Goal: Find contact information: Find contact information

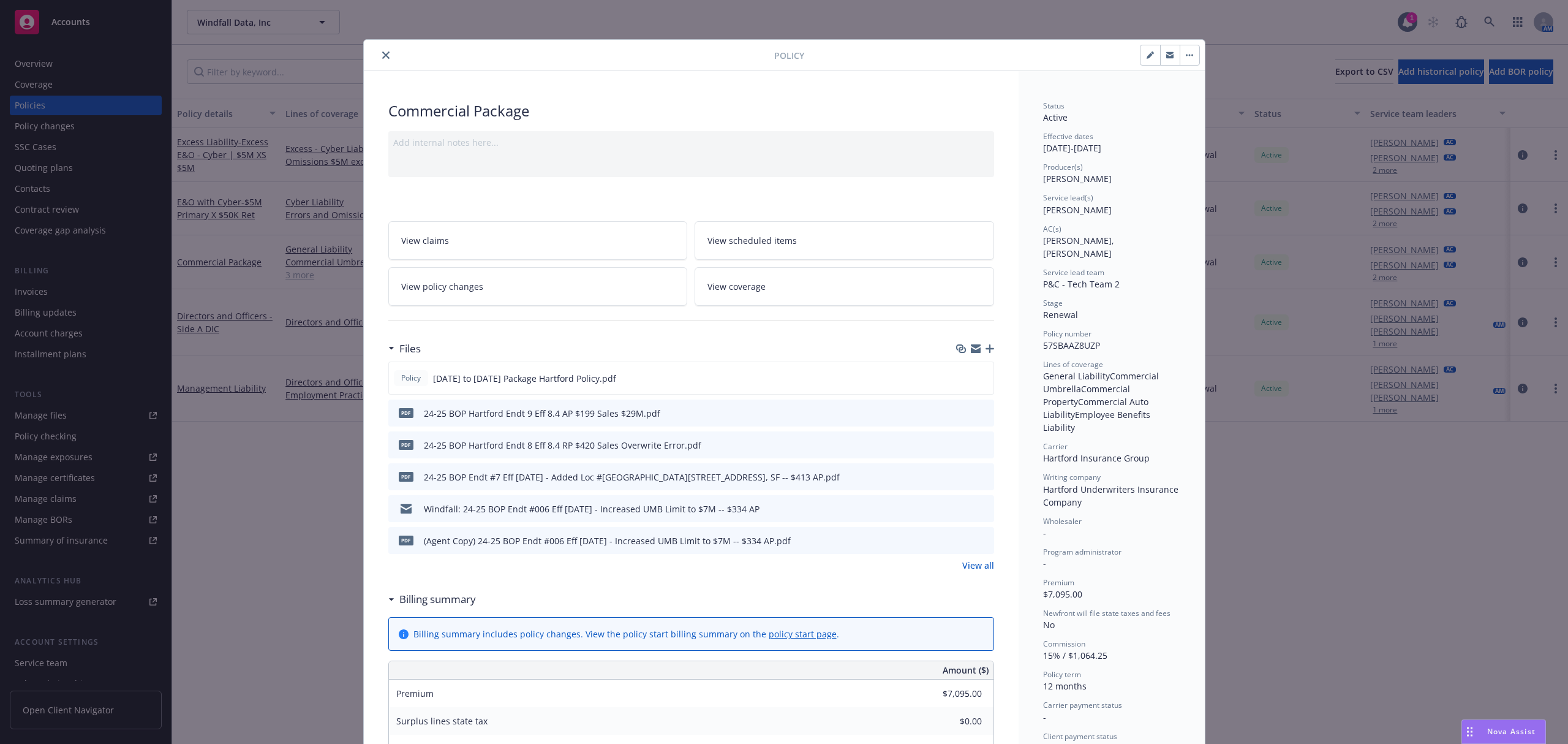
click at [1056, 340] on span "57SBAAZ8UZP" at bounding box center [1072, 346] width 57 height 12
copy span "57SBAAZ8UZP"
click at [382, 56] on icon "close" at bounding box center [386, 56] width 7 height 8
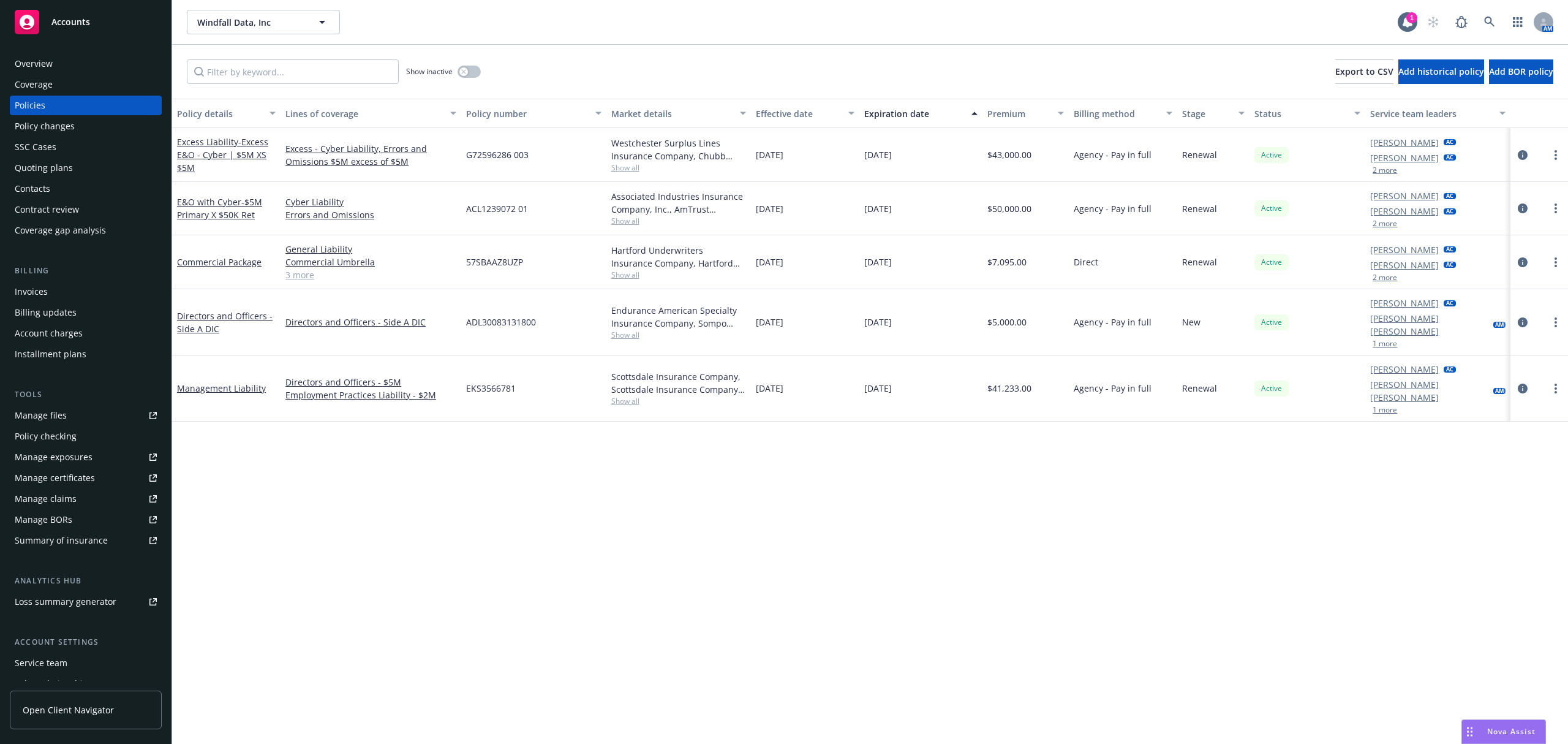
click at [58, 64] on div "Overview" at bounding box center [86, 64] width 142 height 20
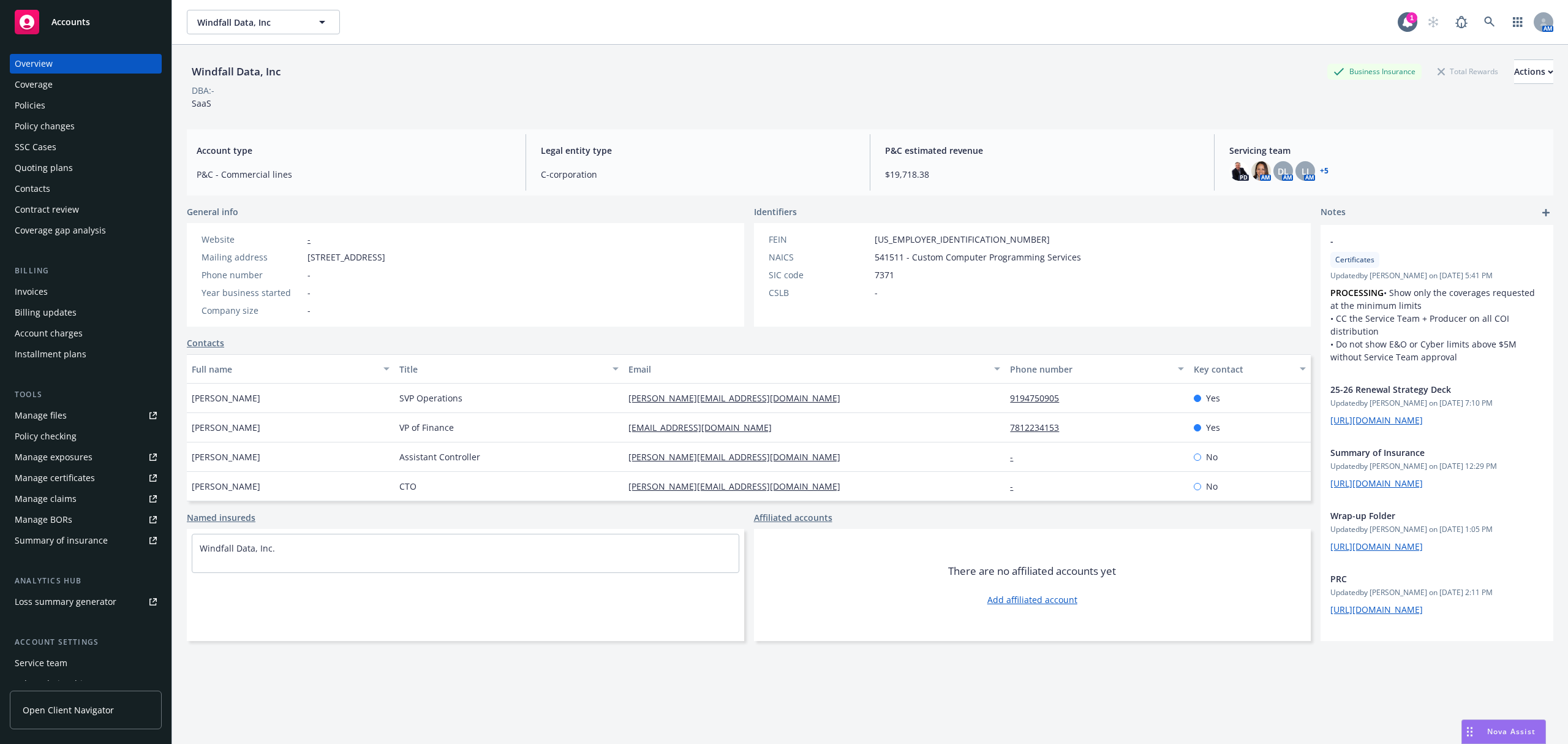
drag, startPoint x: 495, startPoint y: 263, endPoint x: 346, endPoint y: 263, distance: 149.0
click at [346, 263] on div "Website - Mailing address [STREET_ADDRESS] Phone number - Year business started…" at bounding box center [293, 274] width 213 height 104
